Goal: Task Accomplishment & Management: Manage account settings

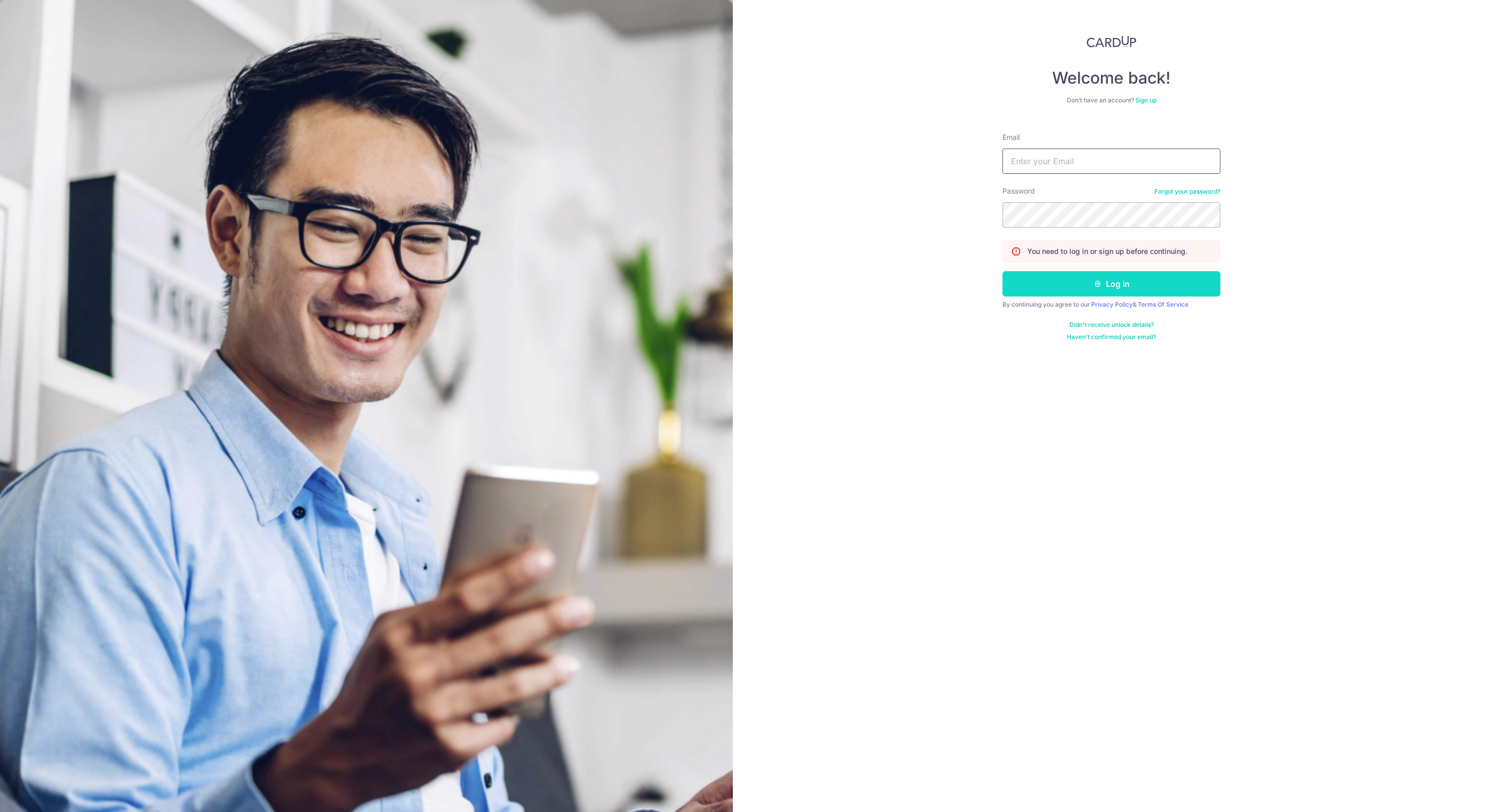
type input "[EMAIL_ADDRESS][DOMAIN_NAME]"
click at [1100, 285] on icon "submit" at bounding box center [1098, 284] width 8 height 8
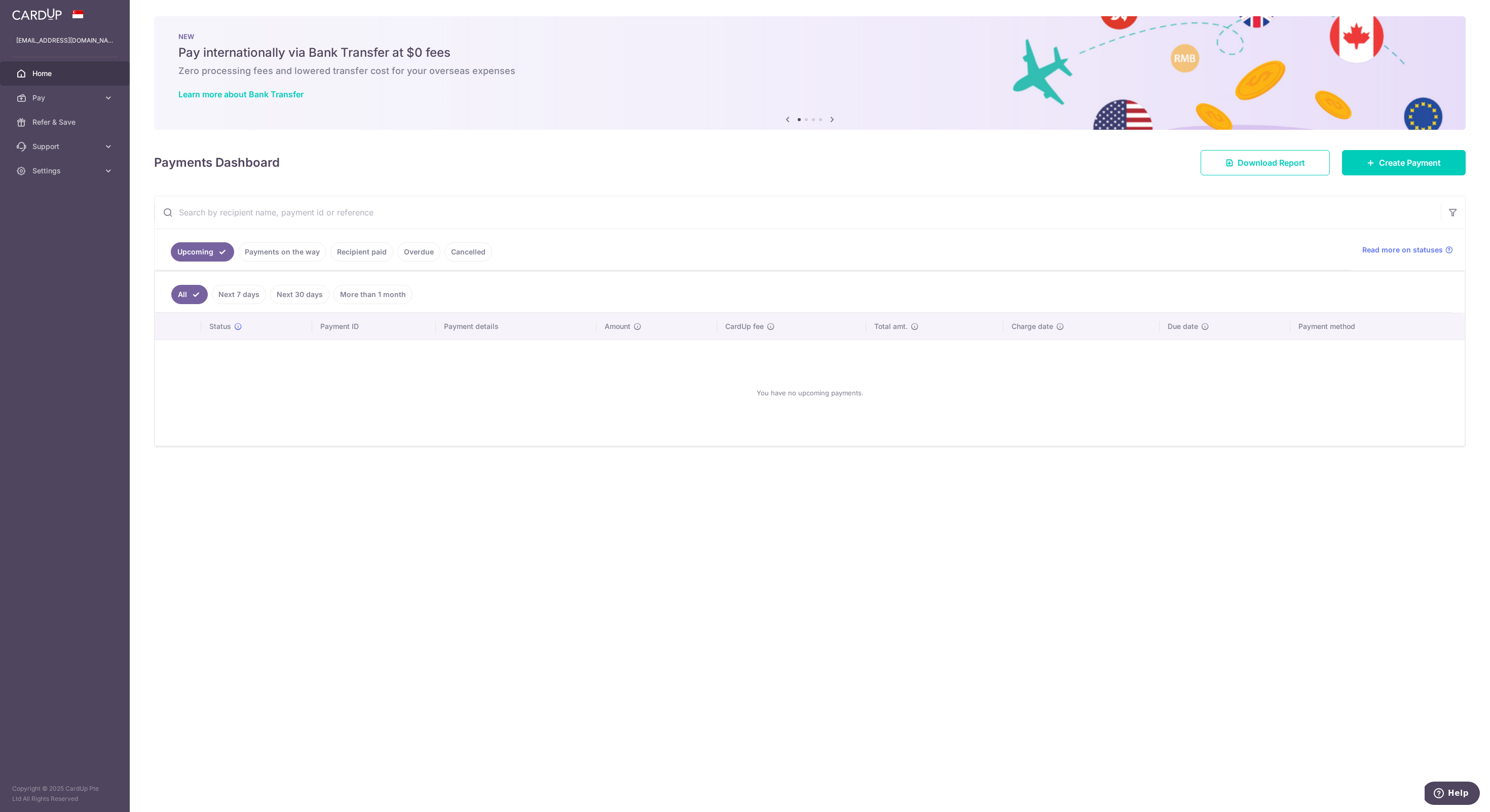
click at [272, 243] on link "Payments on the way" at bounding box center [282, 252] width 88 height 19
